Goal: Task Accomplishment & Management: Use online tool/utility

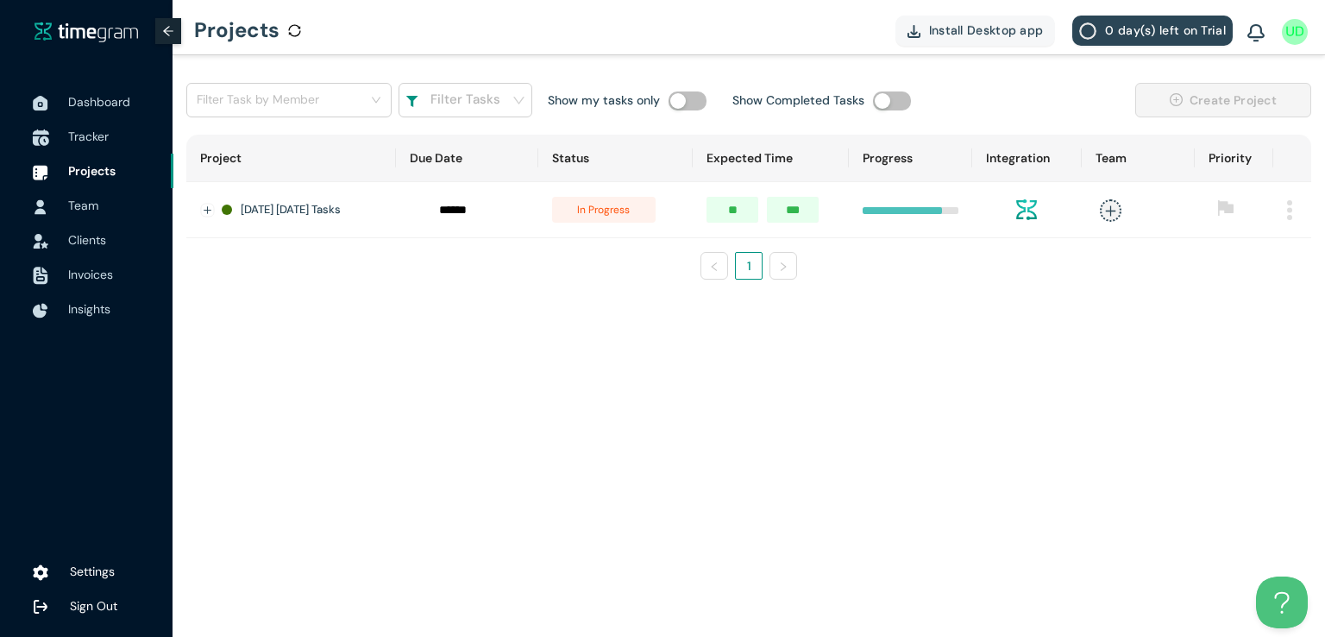
click at [85, 131] on span "Tracker" at bounding box center [88, 137] width 41 height 16
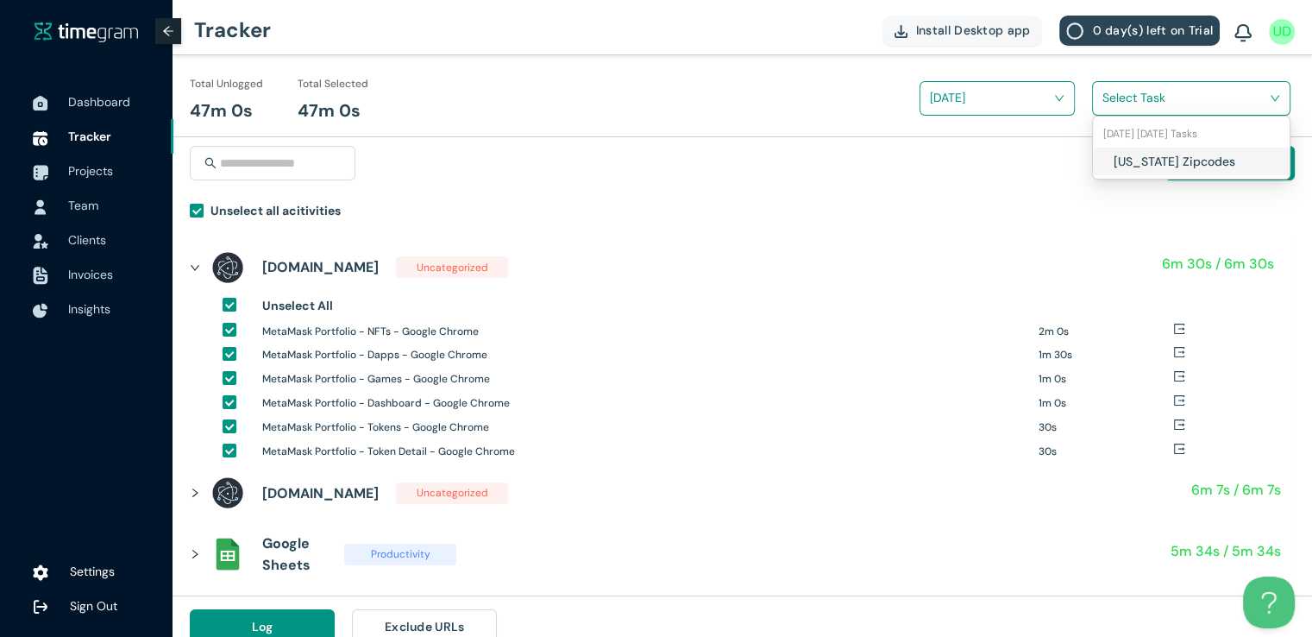
click at [1113, 104] on input "search" at bounding box center [1185, 98] width 166 height 26
click at [1108, 161] on div "[US_STATE] Zipcodes" at bounding box center [1191, 161] width 197 height 28
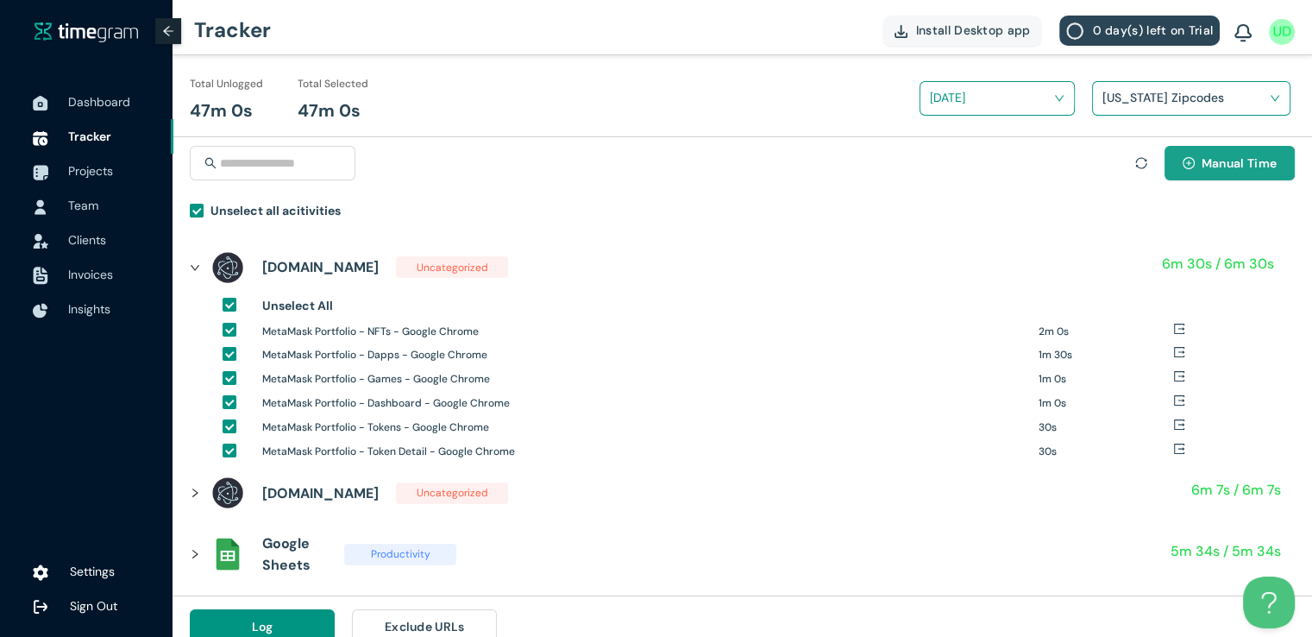
click at [1242, 157] on span "Manual Time" at bounding box center [1238, 163] width 75 height 19
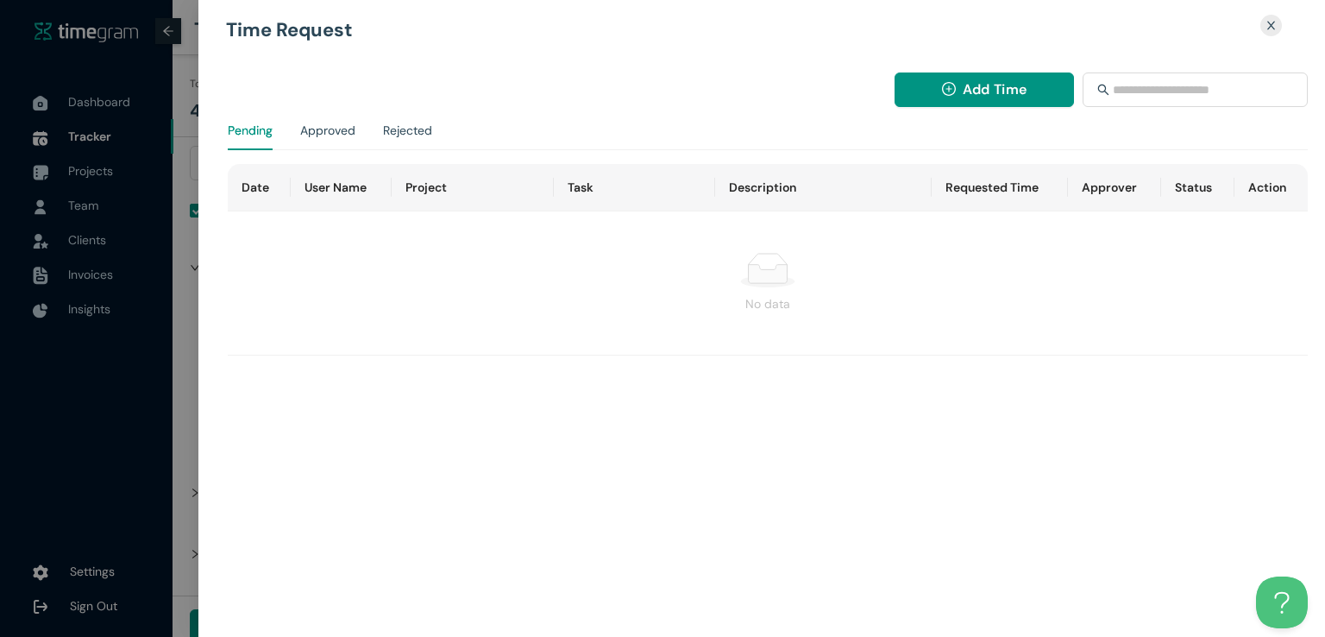
click at [1270, 28] on icon "close" at bounding box center [1270, 25] width 11 height 11
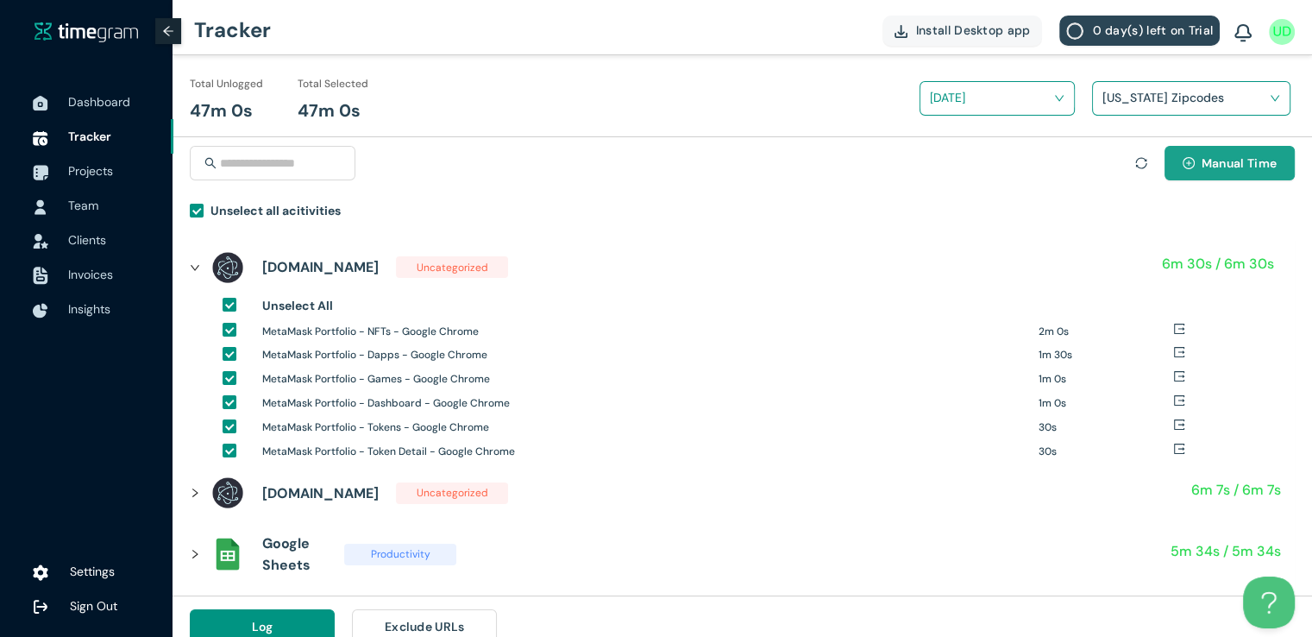
scroll to position [20, 0]
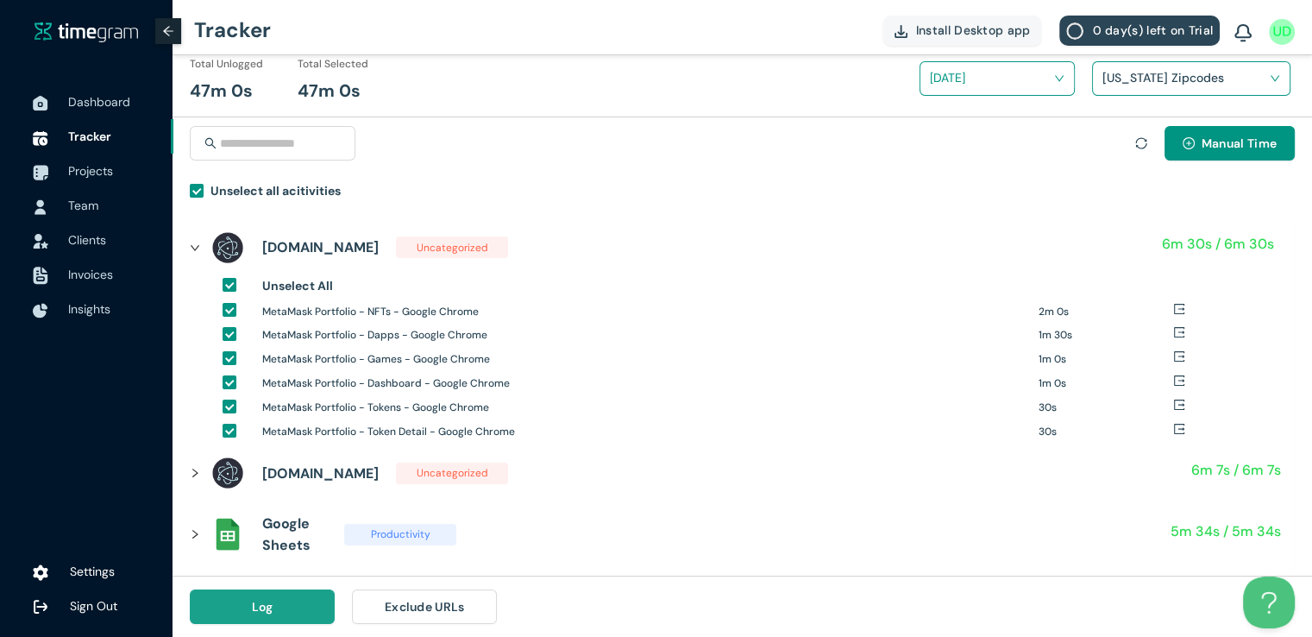
click at [276, 605] on button "Log" at bounding box center [262, 606] width 145 height 34
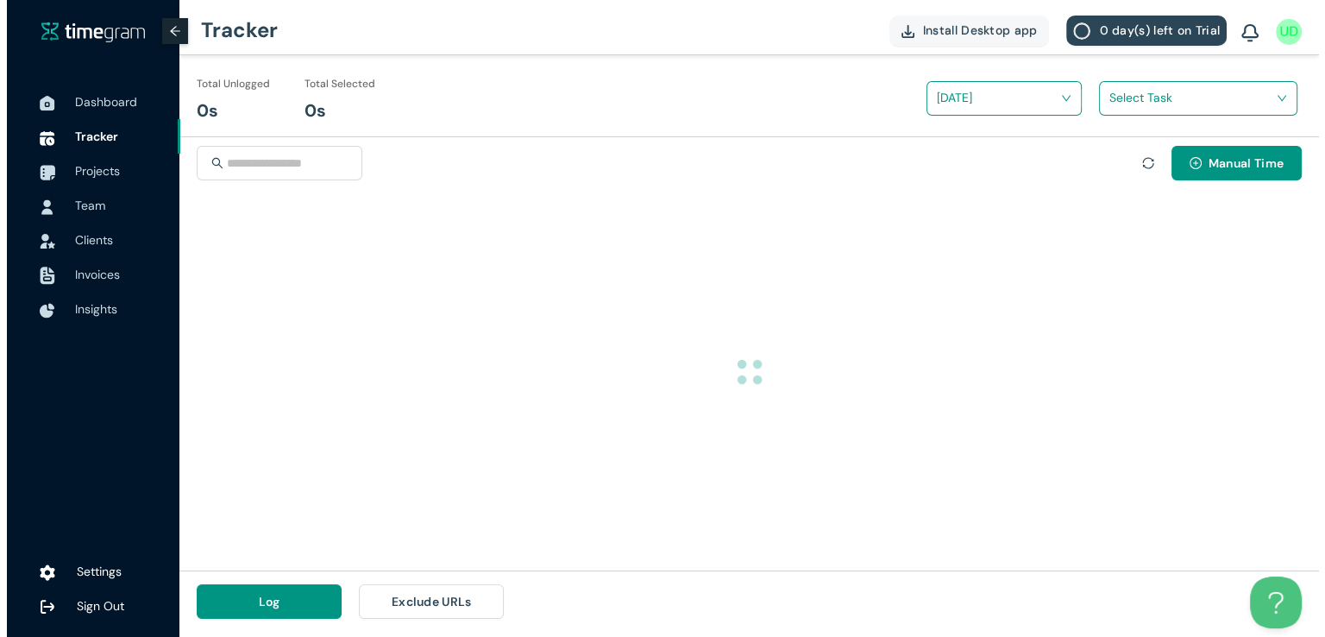
scroll to position [0, 0]
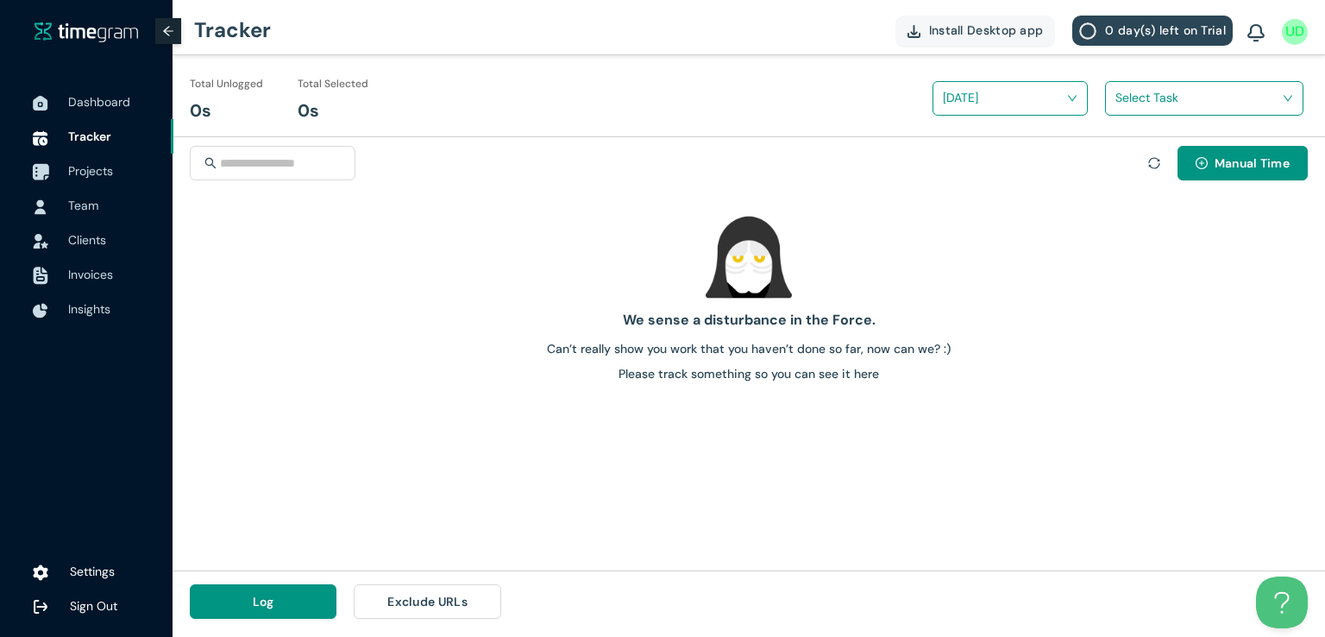
click at [79, 167] on span "Projects" at bounding box center [90, 171] width 45 height 16
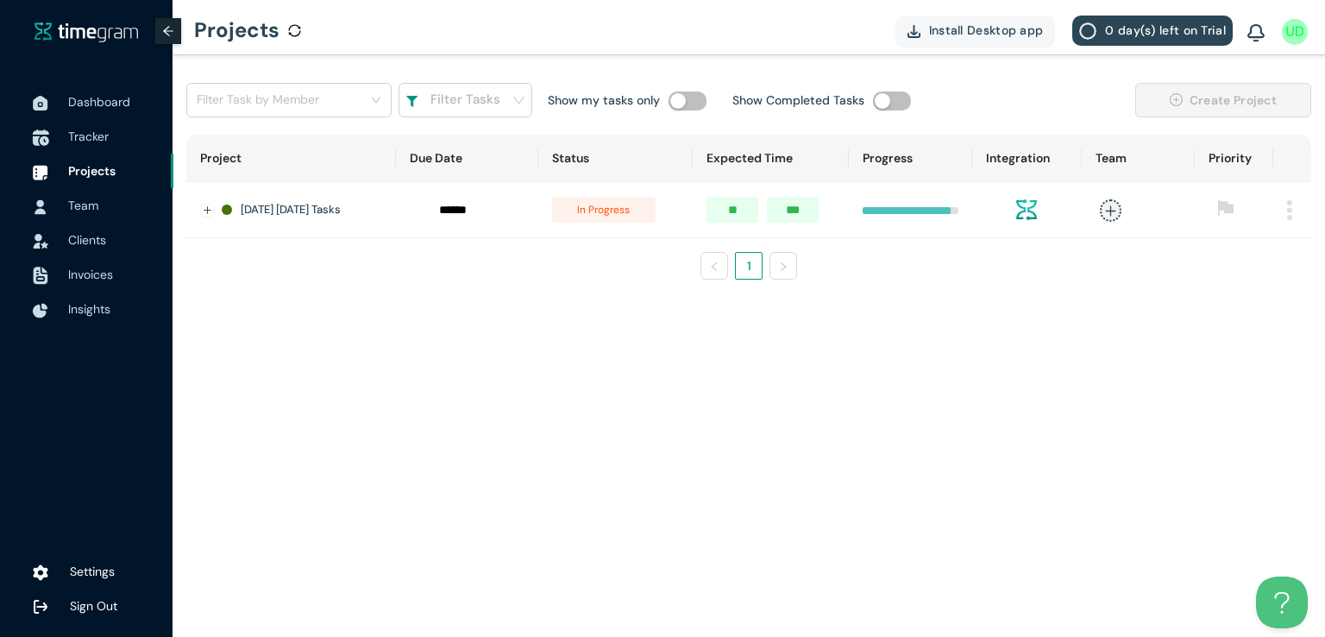
click at [69, 137] on span "Tracker" at bounding box center [88, 137] width 41 height 16
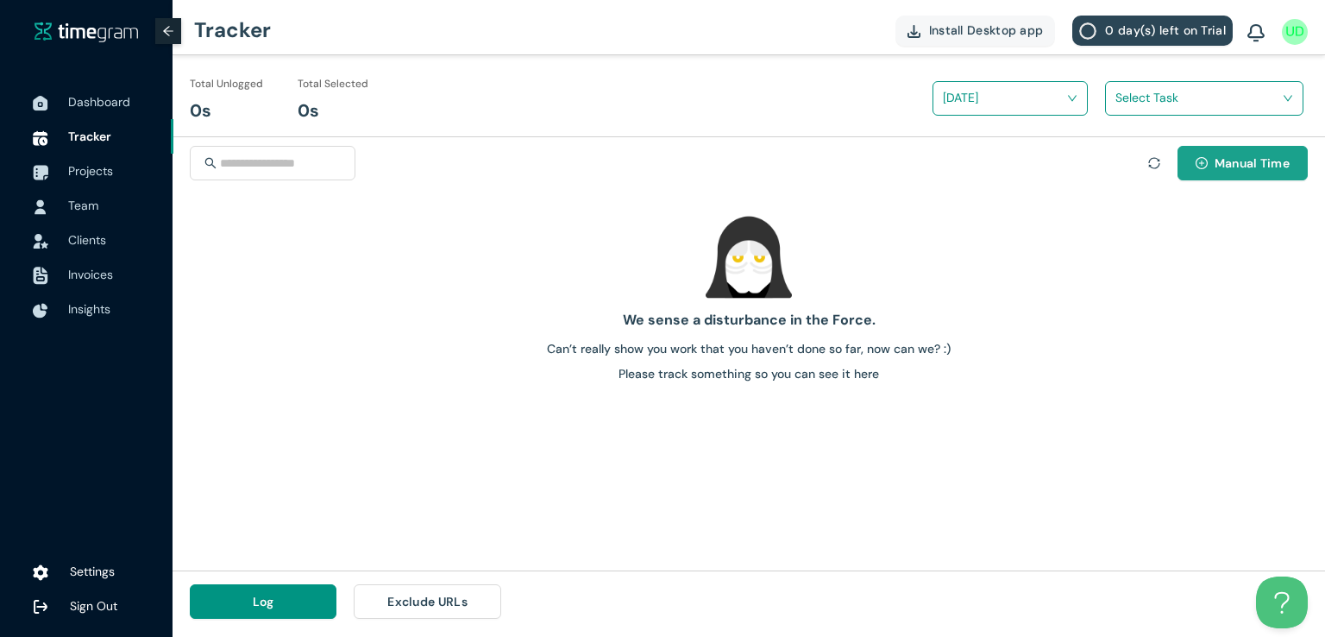
click at [1207, 170] on button "Manual Time" at bounding box center [1242, 163] width 130 height 34
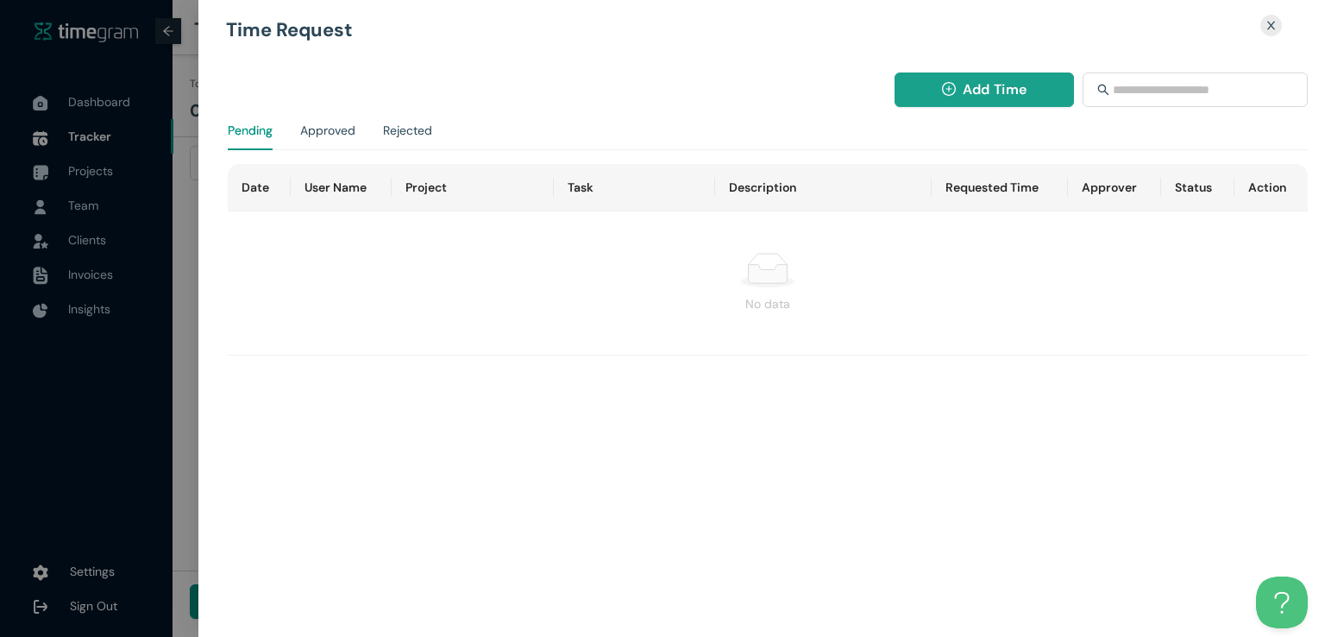
click at [993, 105] on button "Add Time" at bounding box center [984, 89] width 180 height 34
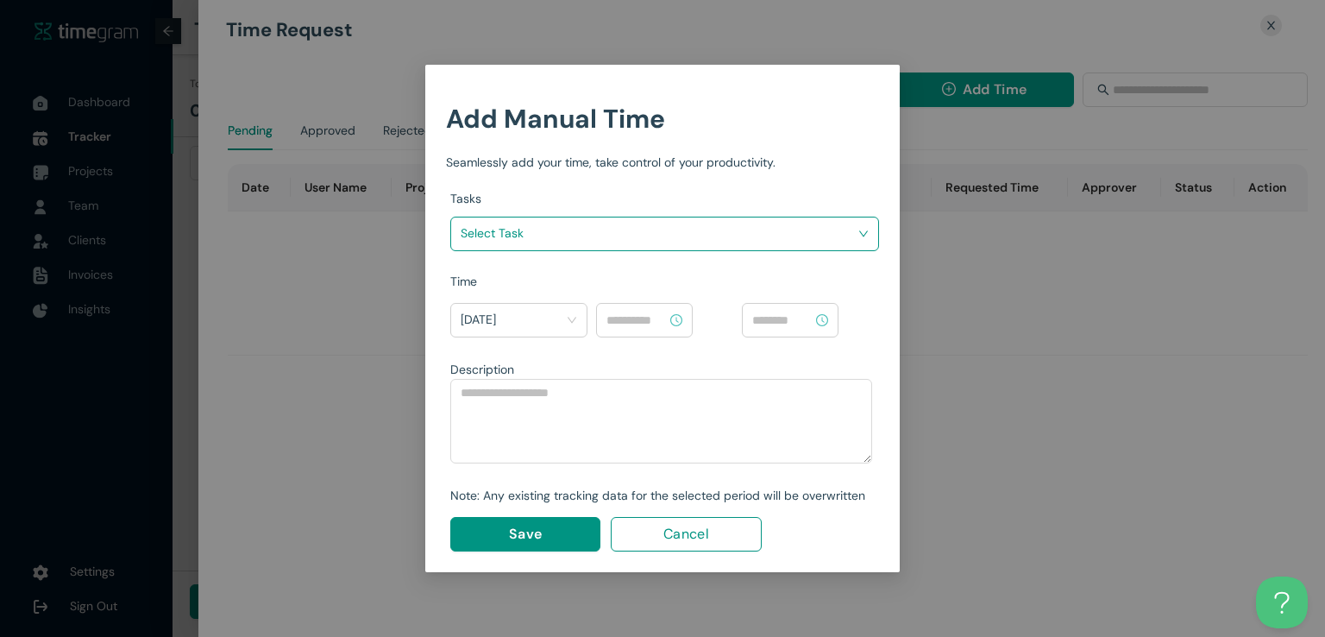
click at [693, 232] on input "search" at bounding box center [659, 233] width 396 height 26
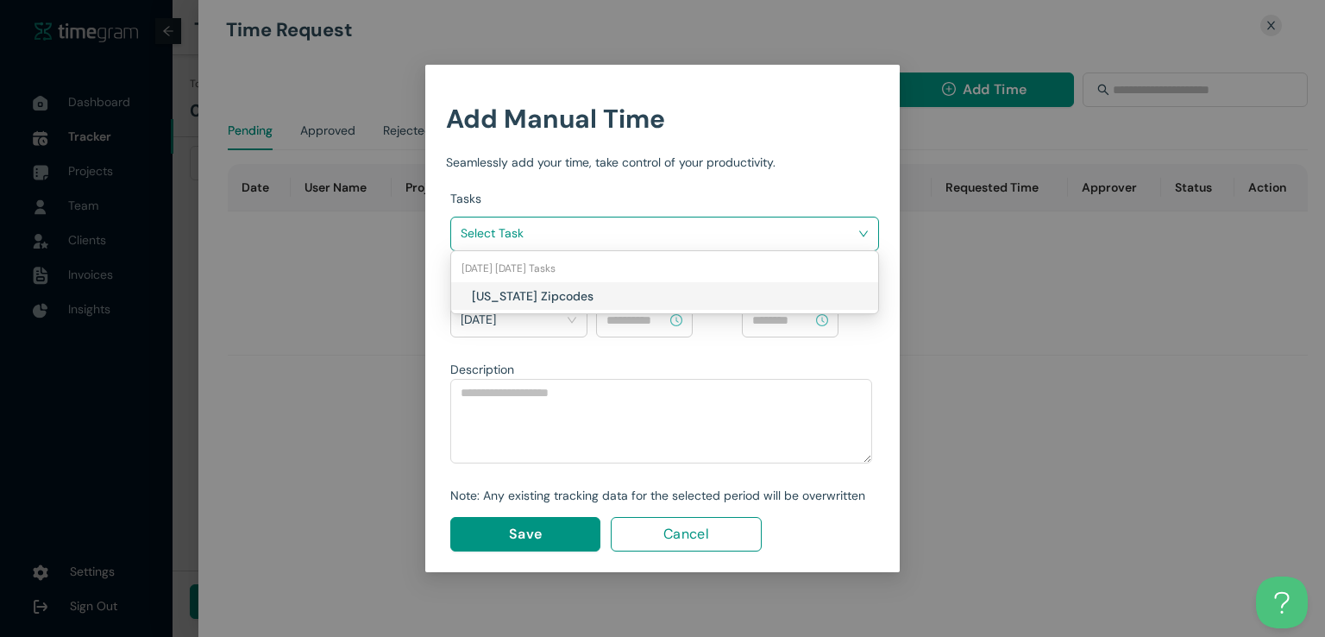
click at [591, 294] on h1 "[US_STATE] Zipcodes" at bounding box center [573, 295] width 203 height 19
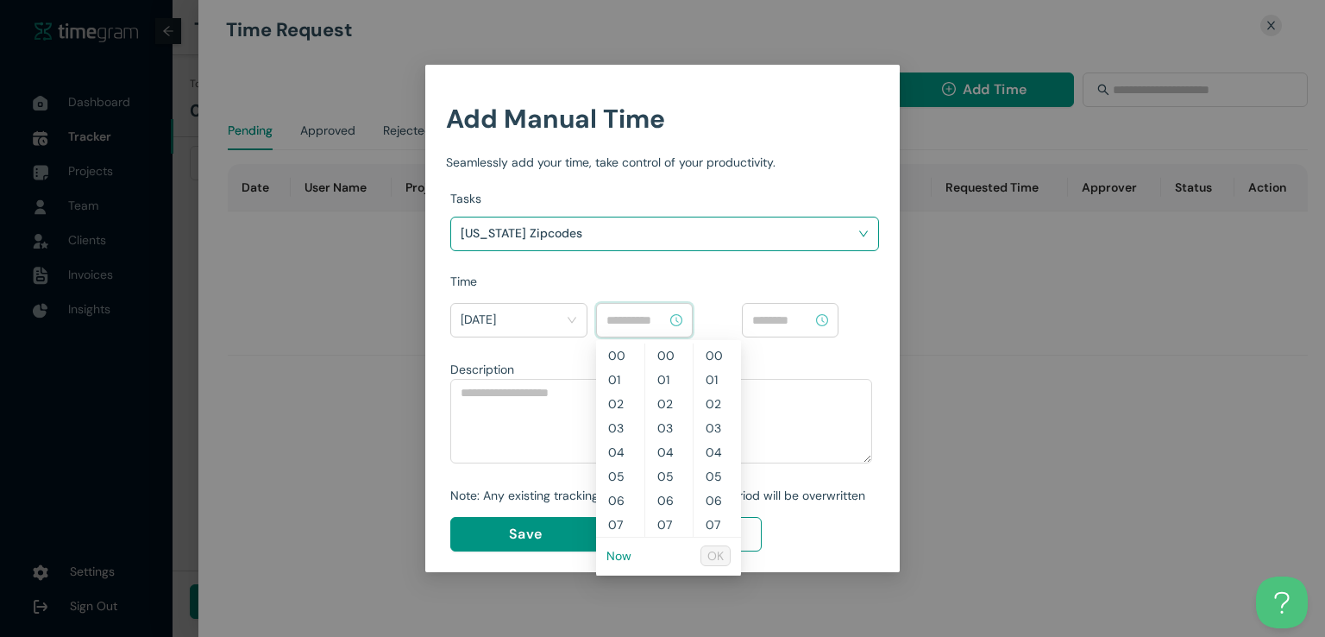
click at [635, 324] on input at bounding box center [636, 319] width 60 height 19
click at [617, 555] on link "Now" at bounding box center [618, 556] width 25 height 16
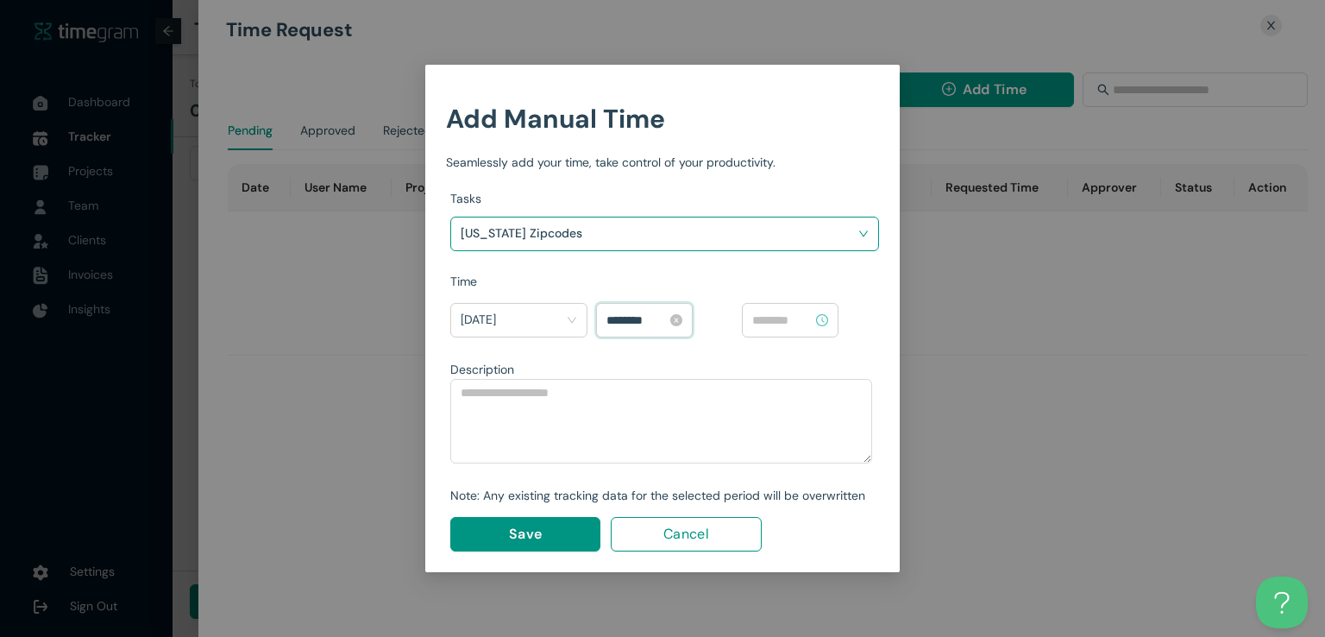
scroll to position [1014, 0]
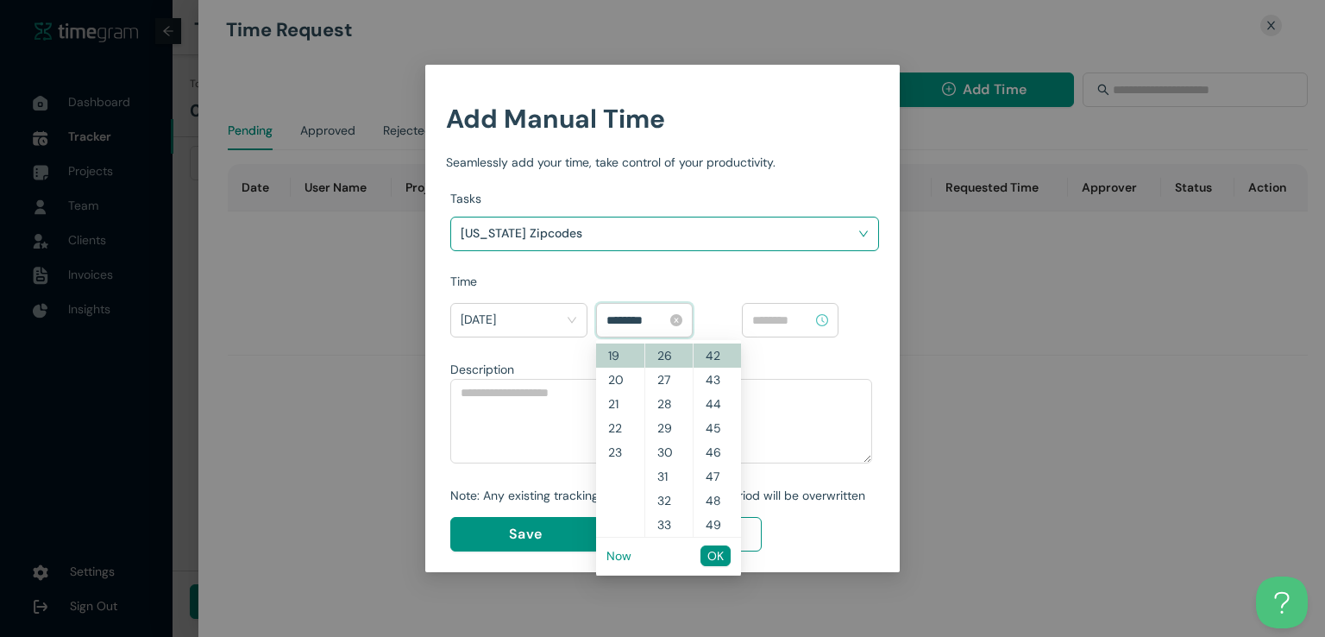
click at [632, 316] on input "********" at bounding box center [636, 319] width 60 height 19
click at [724, 561] on button "OK" at bounding box center [715, 555] width 30 height 21
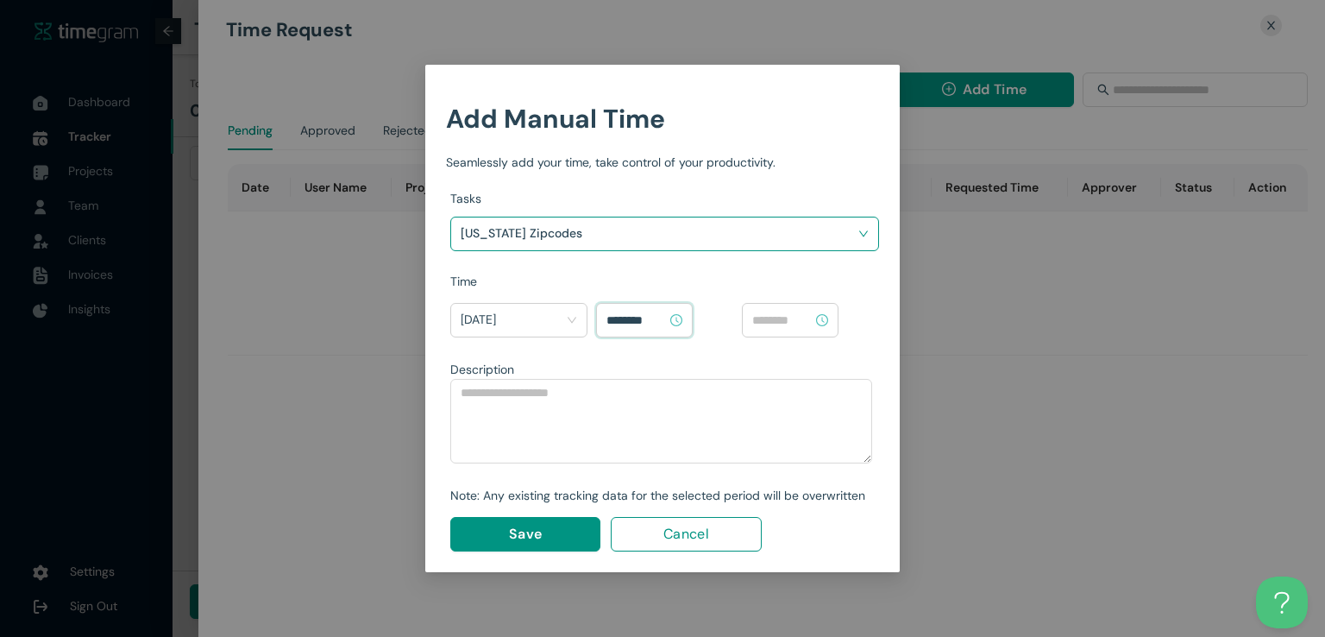
type input "********"
click at [791, 318] on input at bounding box center [782, 319] width 60 height 19
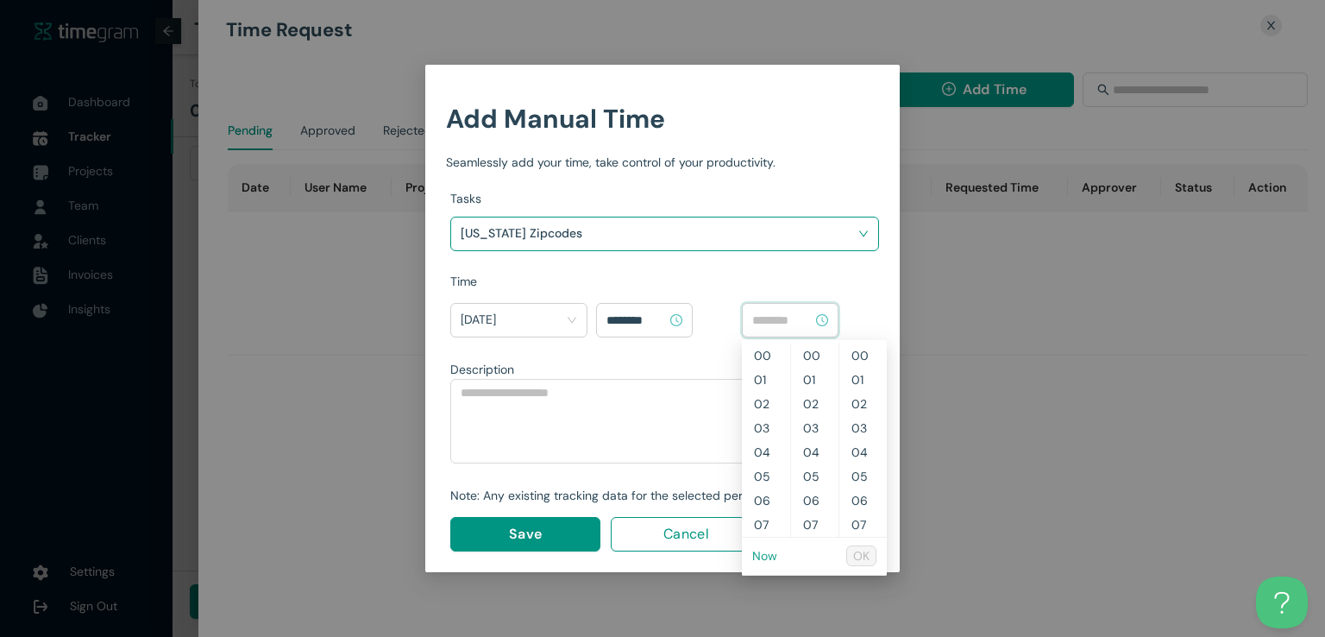
click at [758, 561] on link "Now" at bounding box center [764, 556] width 25 height 16
type input "********"
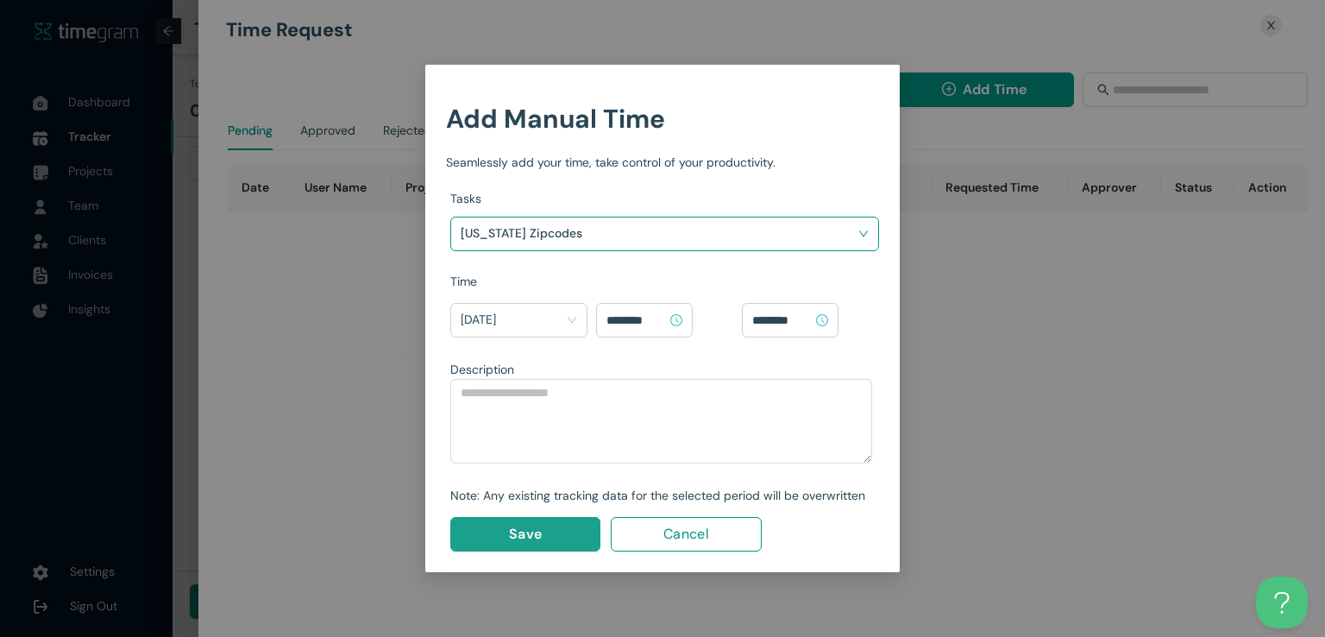
click at [556, 538] on button "Save" at bounding box center [525, 534] width 150 height 34
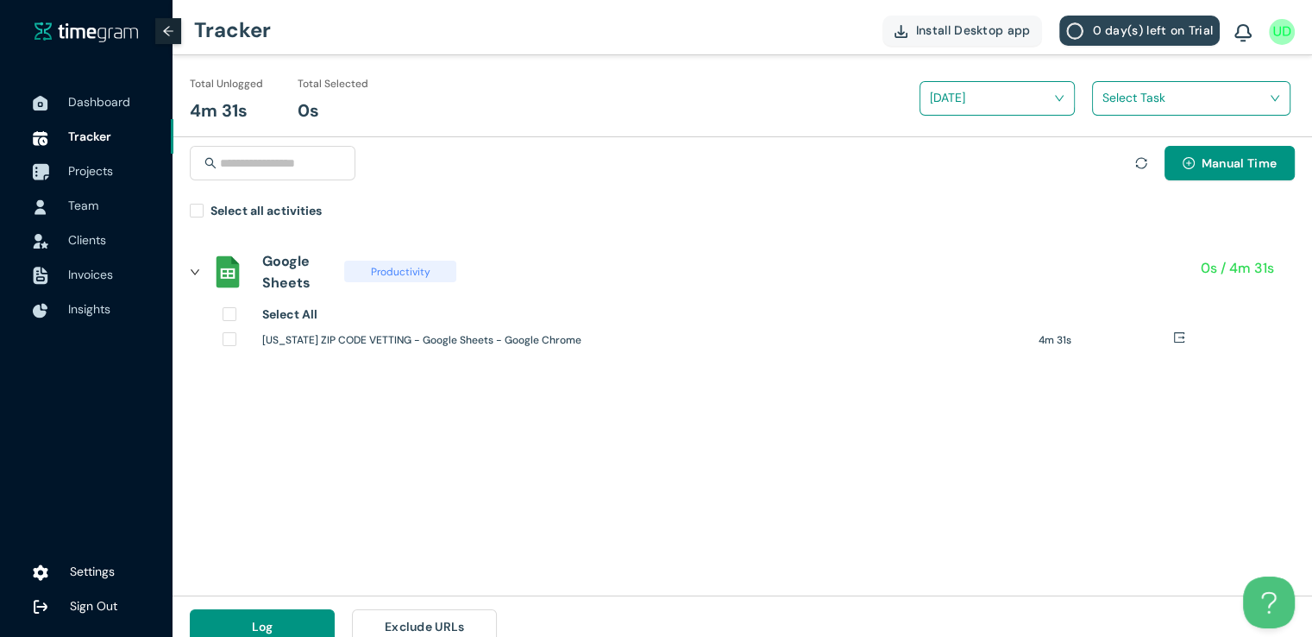
click at [99, 168] on span "Projects" at bounding box center [90, 171] width 45 height 16
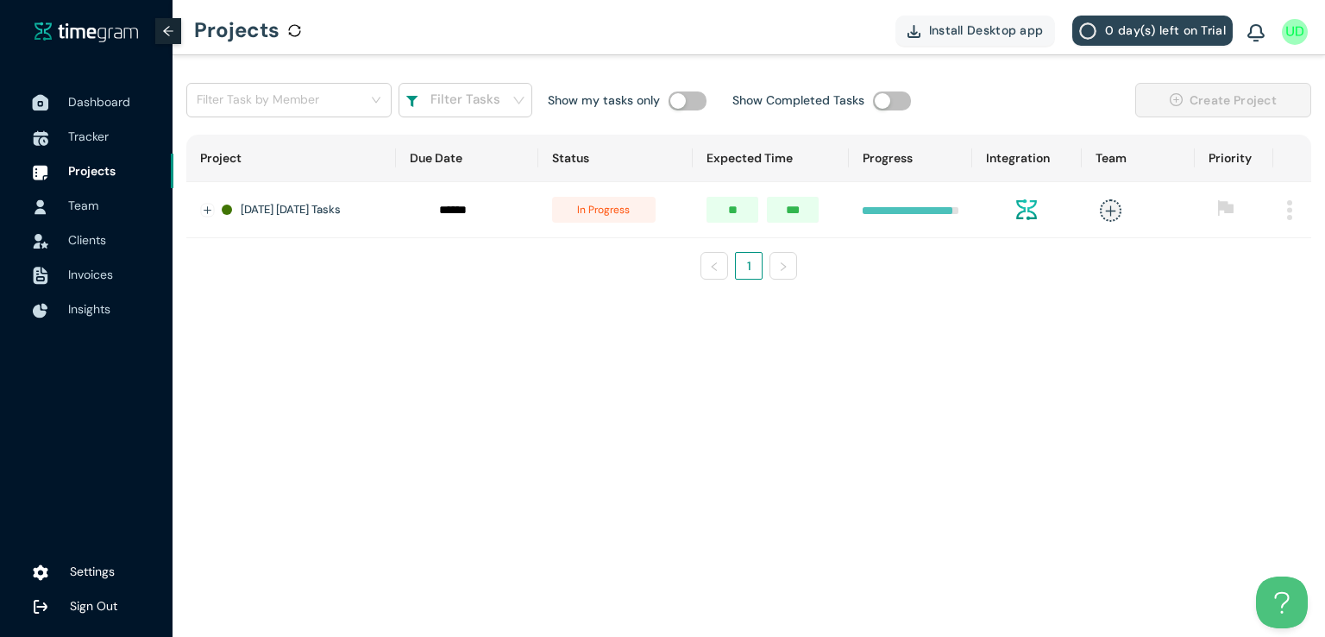
click at [78, 112] on span "Dashboard" at bounding box center [113, 102] width 91 height 34
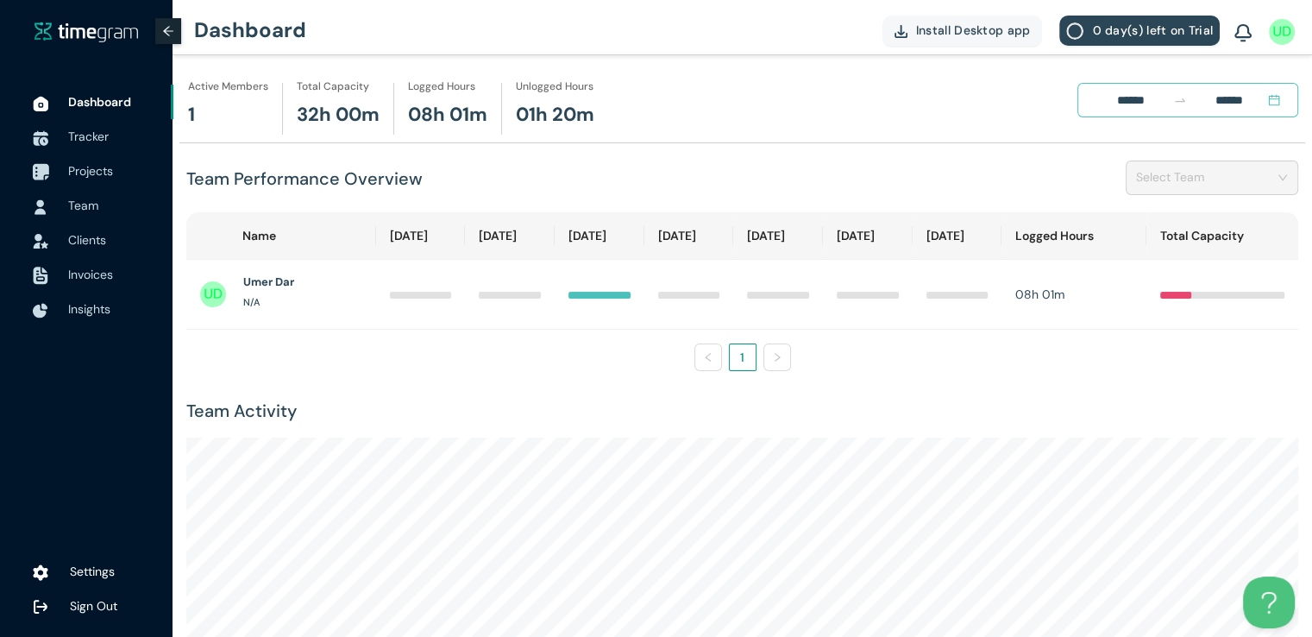
click at [87, 180] on span "Projects" at bounding box center [113, 171] width 91 height 34
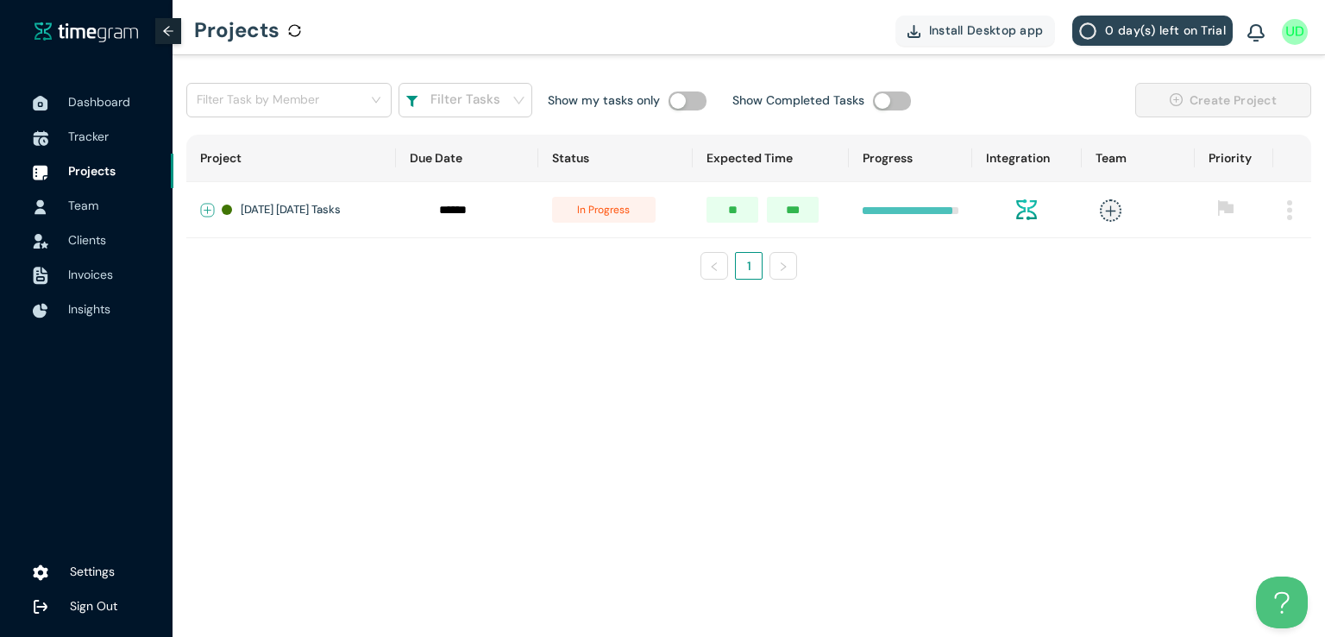
click at [207, 204] on button "Expand row" at bounding box center [208, 211] width 14 height 14
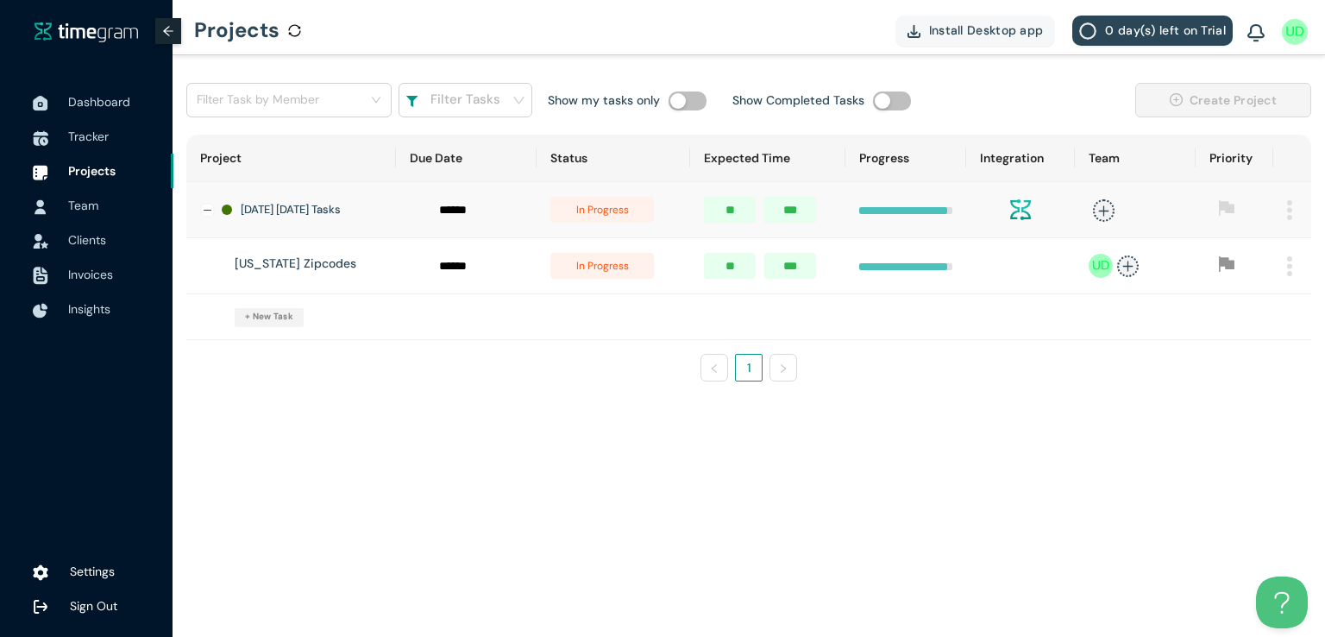
click at [634, 275] on span "in progress" at bounding box center [601, 266] width 103 height 26
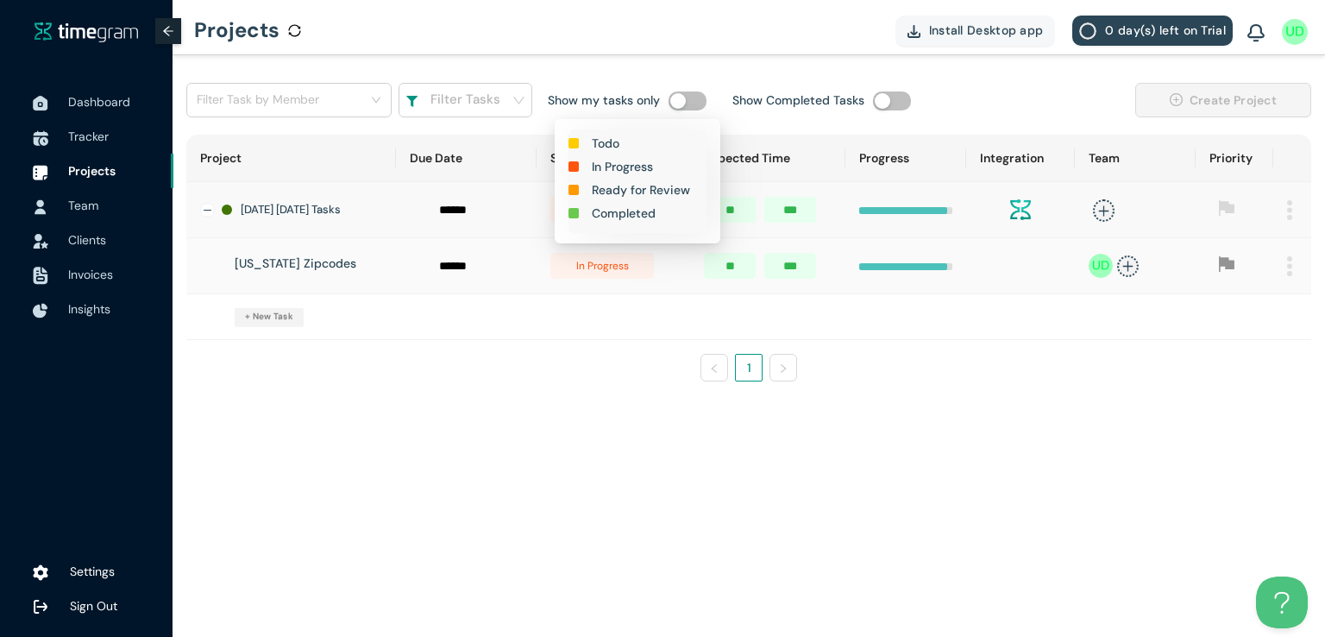
click at [625, 214] on h1 "Completed" at bounding box center [624, 213] width 64 height 19
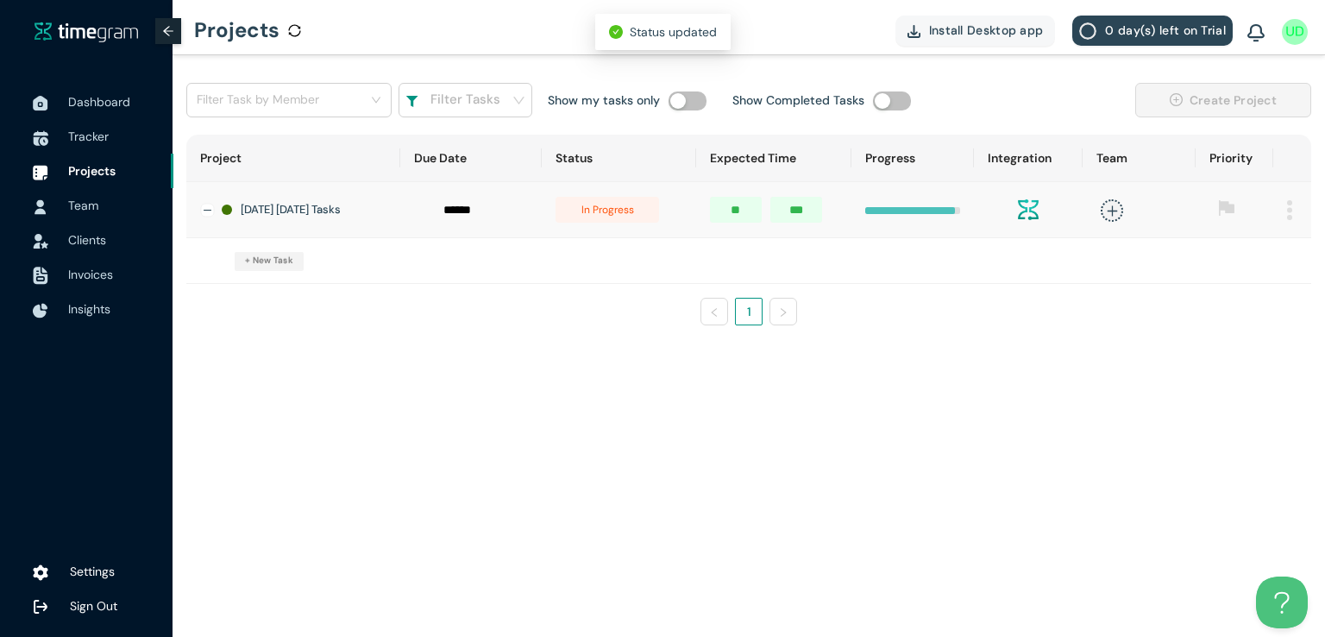
click at [618, 218] on span "in progress" at bounding box center [606, 210] width 103 height 26
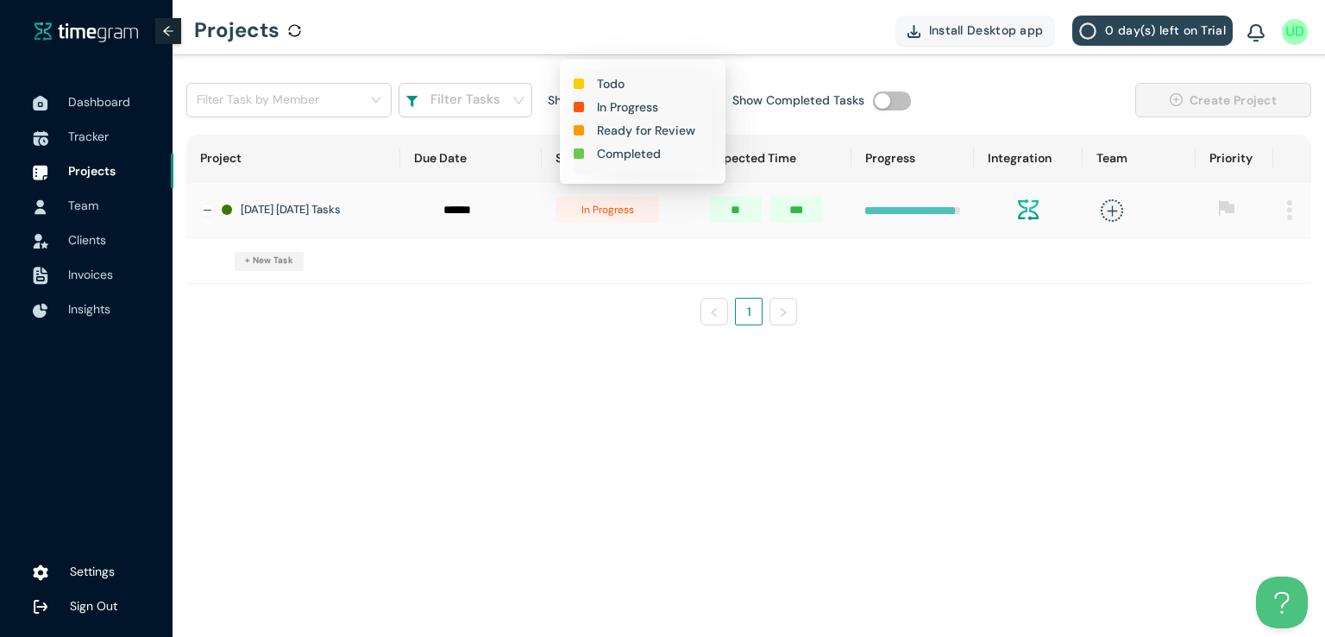
click at [635, 153] on h1 "Completed" at bounding box center [629, 153] width 64 height 19
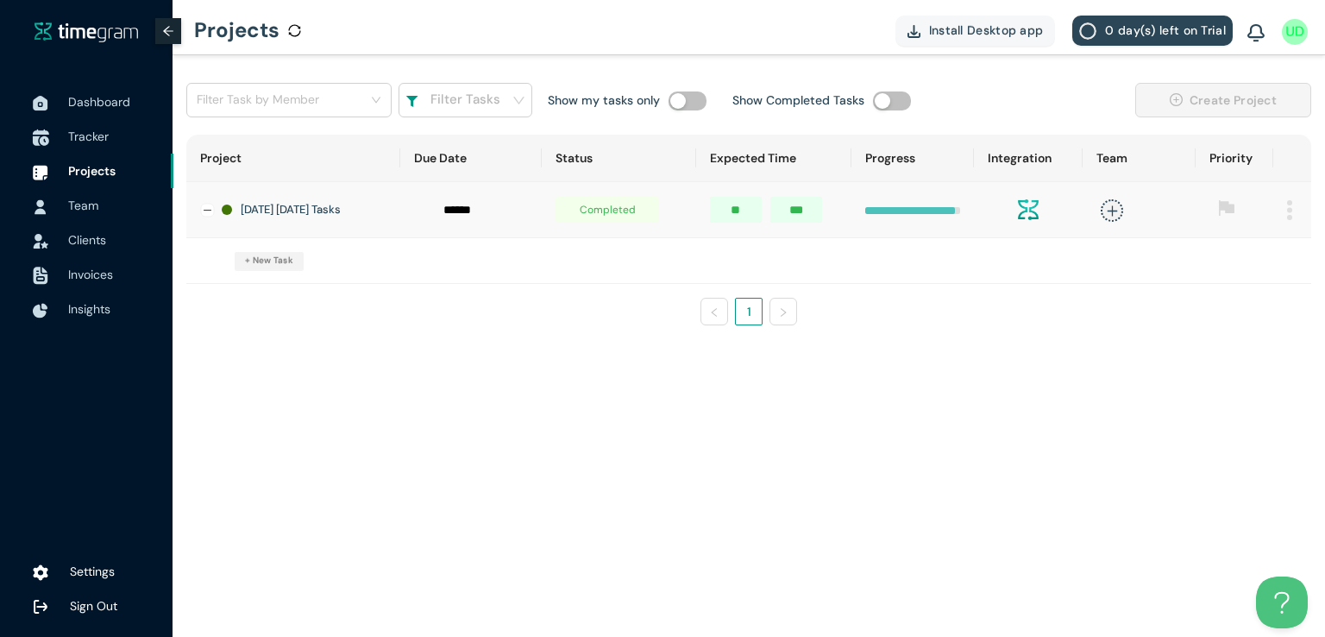
click at [79, 130] on span "Tracker" at bounding box center [88, 137] width 41 height 16
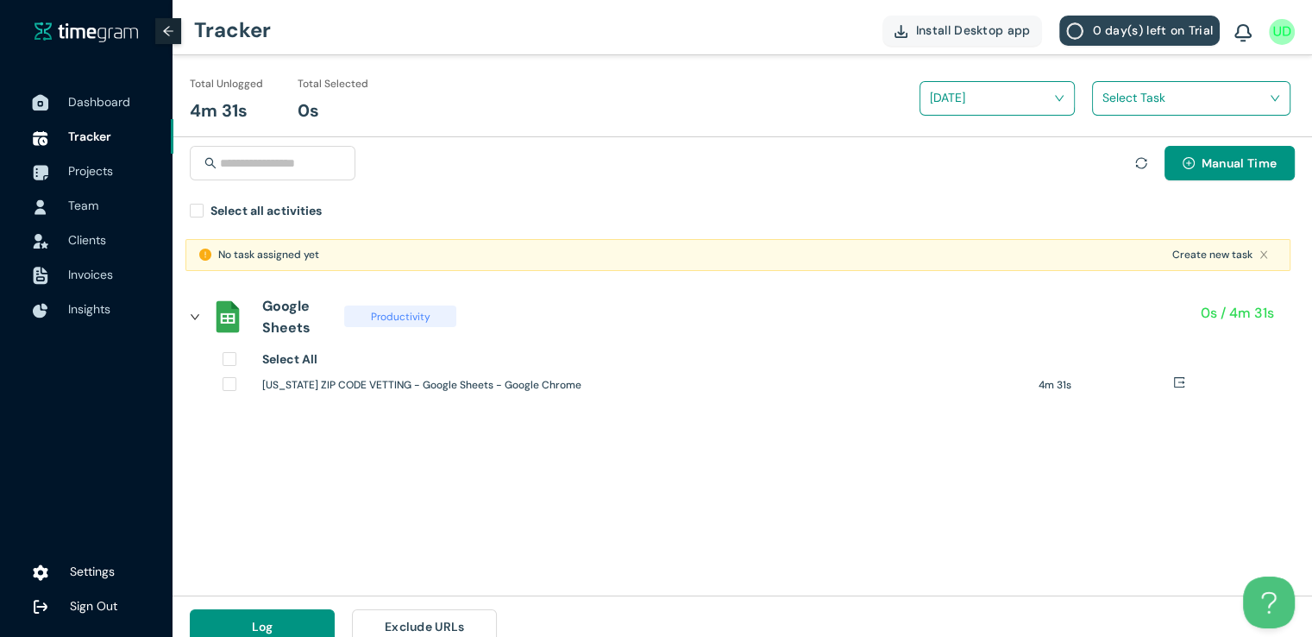
click at [94, 97] on span "Dashboard" at bounding box center [99, 102] width 62 height 16
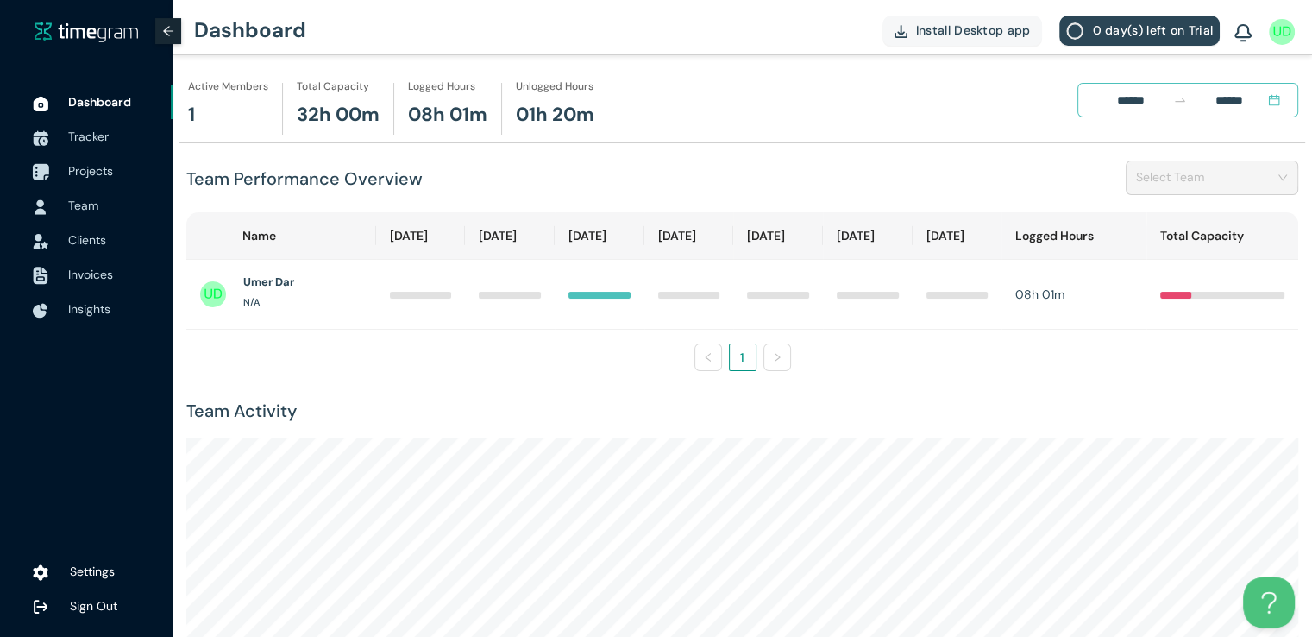
click at [83, 179] on span "Projects" at bounding box center [113, 171] width 91 height 34
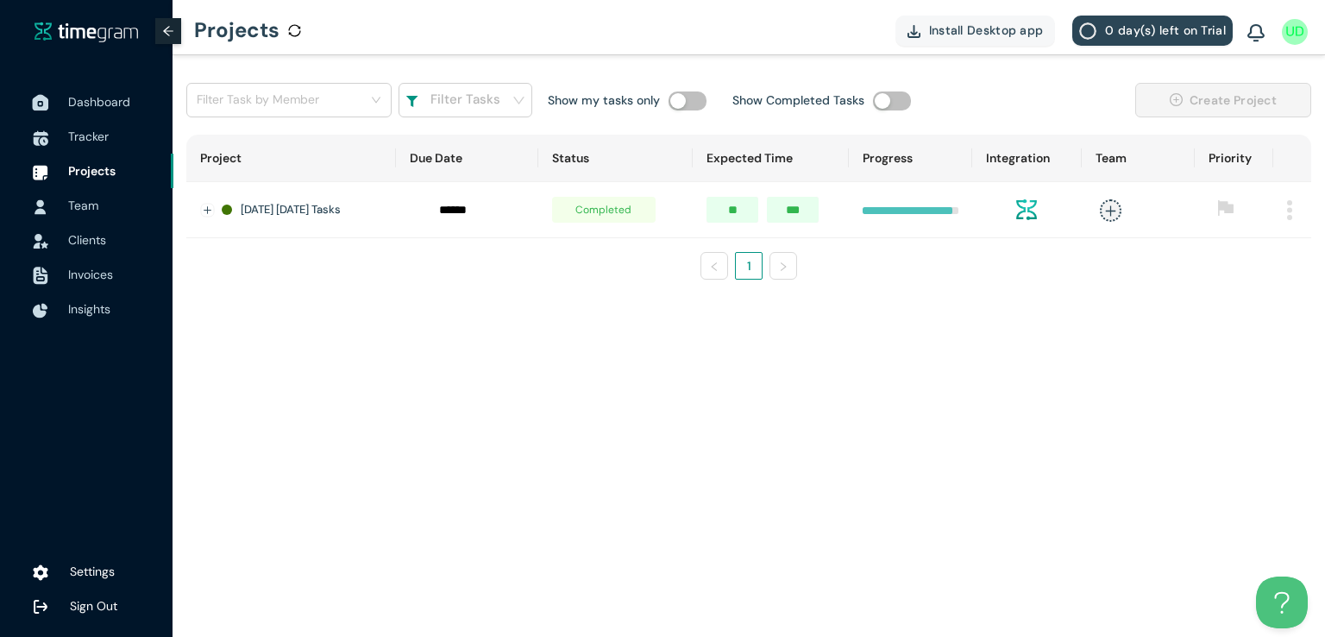
click at [92, 108] on span "Dashboard" at bounding box center [99, 102] width 62 height 16
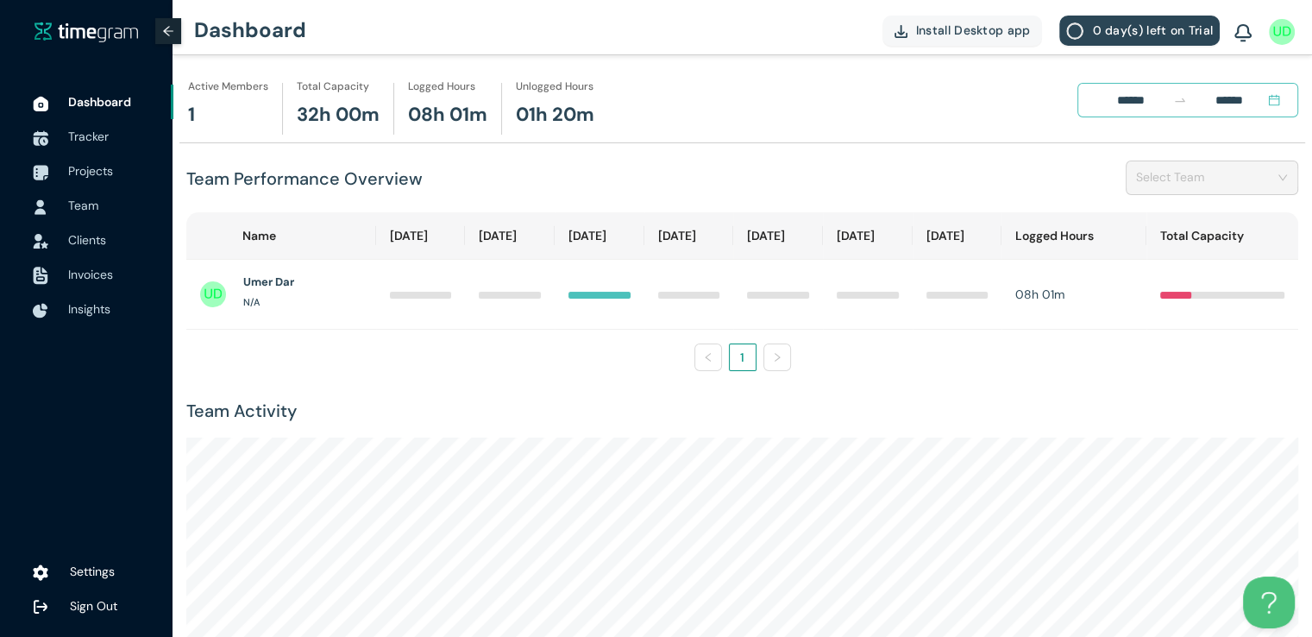
click at [432, 113] on h1 "08h 01m" at bounding box center [447, 115] width 79 height 30
click at [756, 135] on div "Active Members 1 Total Capacity 32h 00m Logged Hours 08h 01m Unlogged Hours 01h…" at bounding box center [554, 110] width 750 height 55
click at [110, 170] on span "Projects" at bounding box center [90, 171] width 45 height 16
